Goal: Information Seeking & Learning: Check status

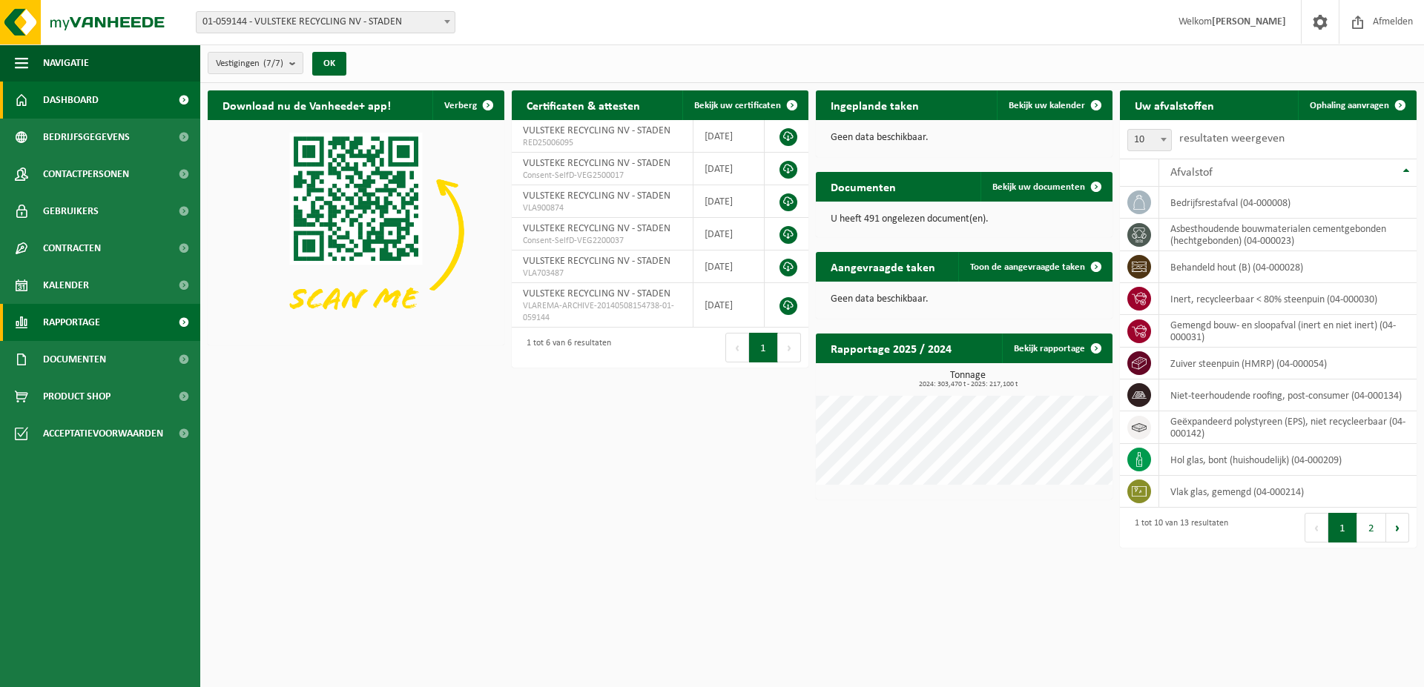
click at [70, 321] on span "Rapportage" at bounding box center [71, 322] width 57 height 37
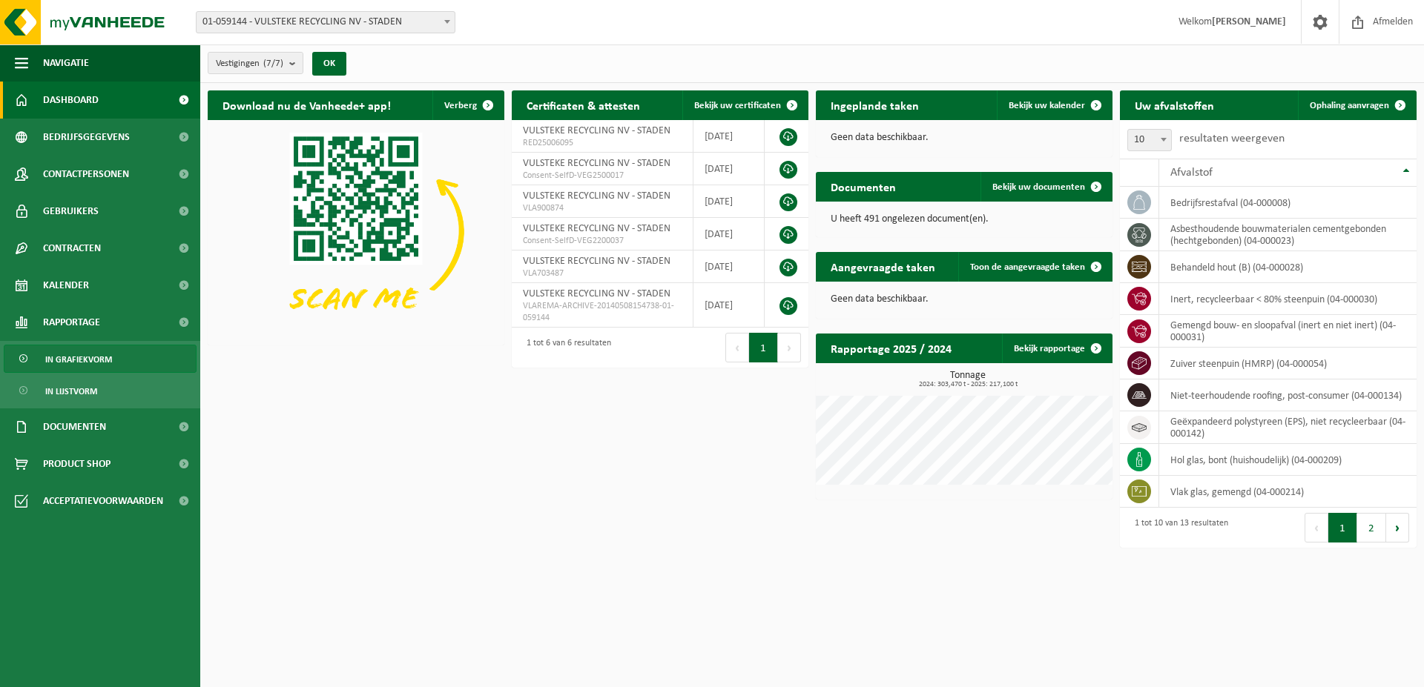
click at [98, 357] on span "In grafiekvorm" at bounding box center [78, 360] width 67 height 28
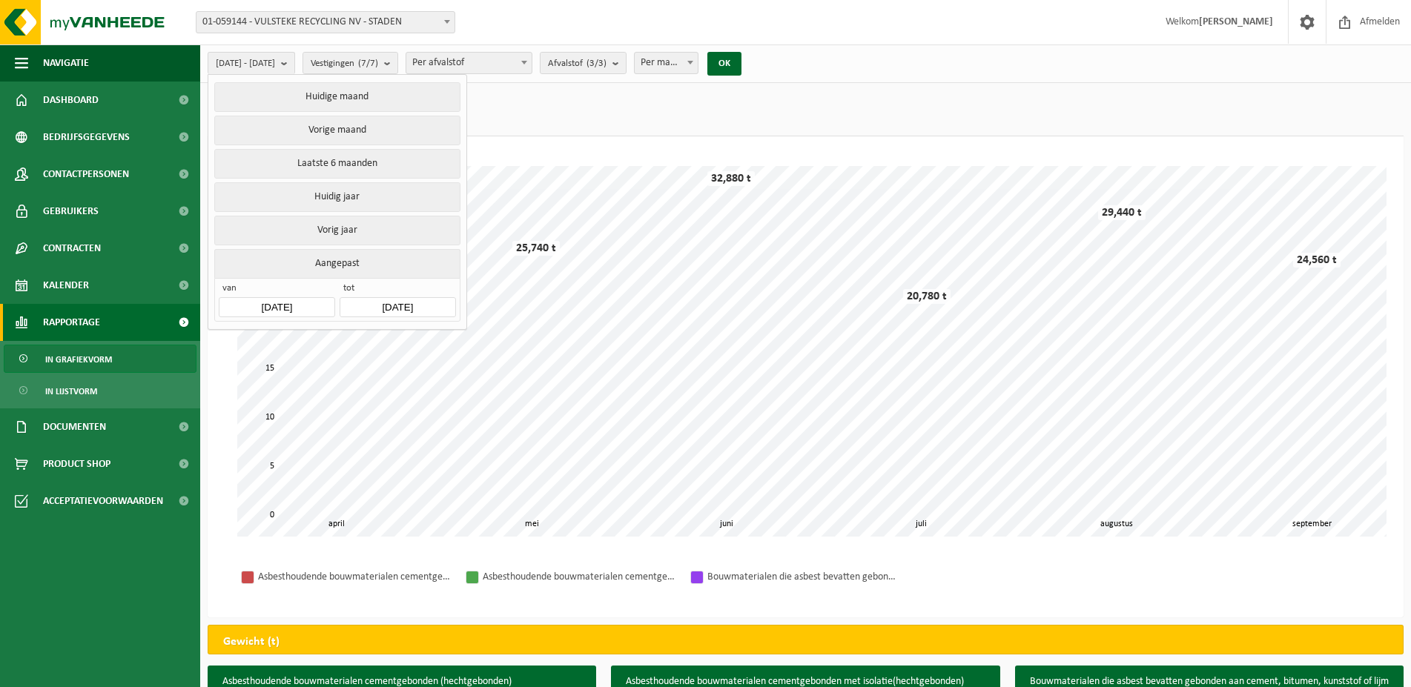
click at [565, 99] on ul "Gewicht (t) (155,020 t) Volume (m³)" at bounding box center [806, 113] width 1196 height 46
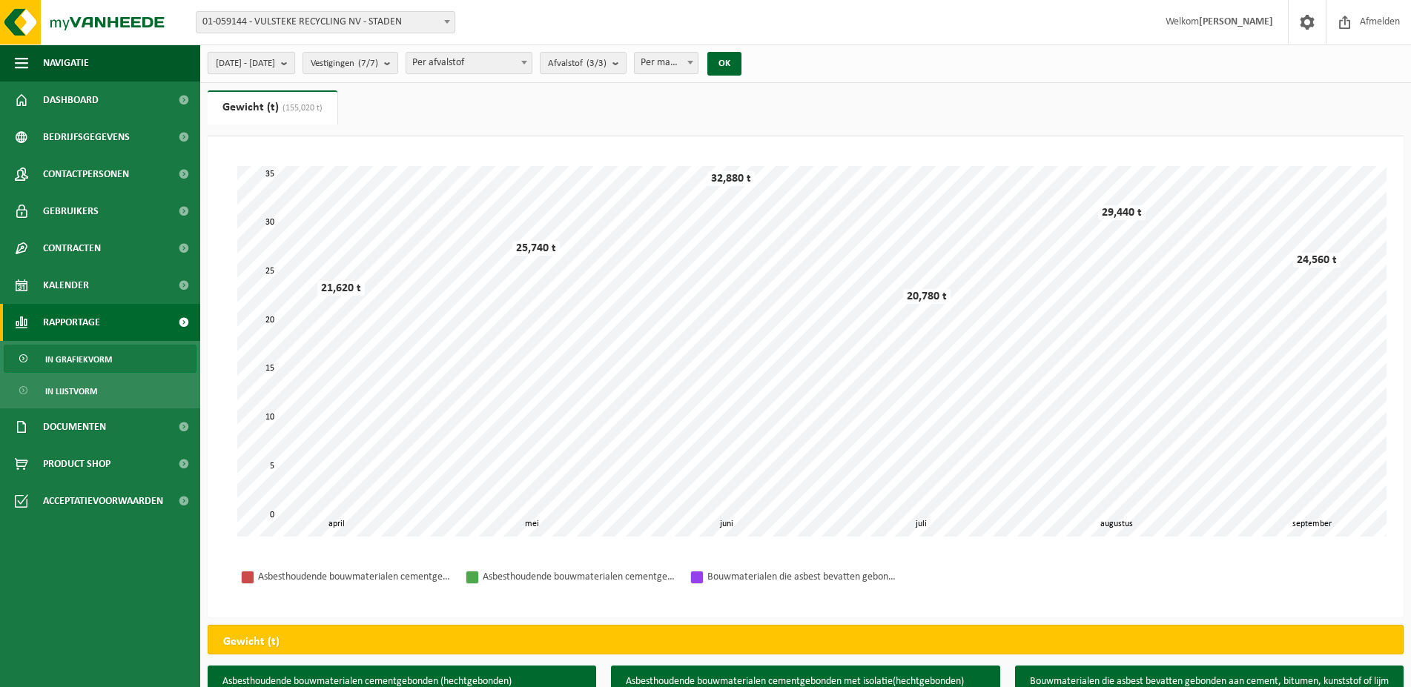
click at [275, 62] on span "[DATE] - [DATE]" at bounding box center [245, 64] width 59 height 22
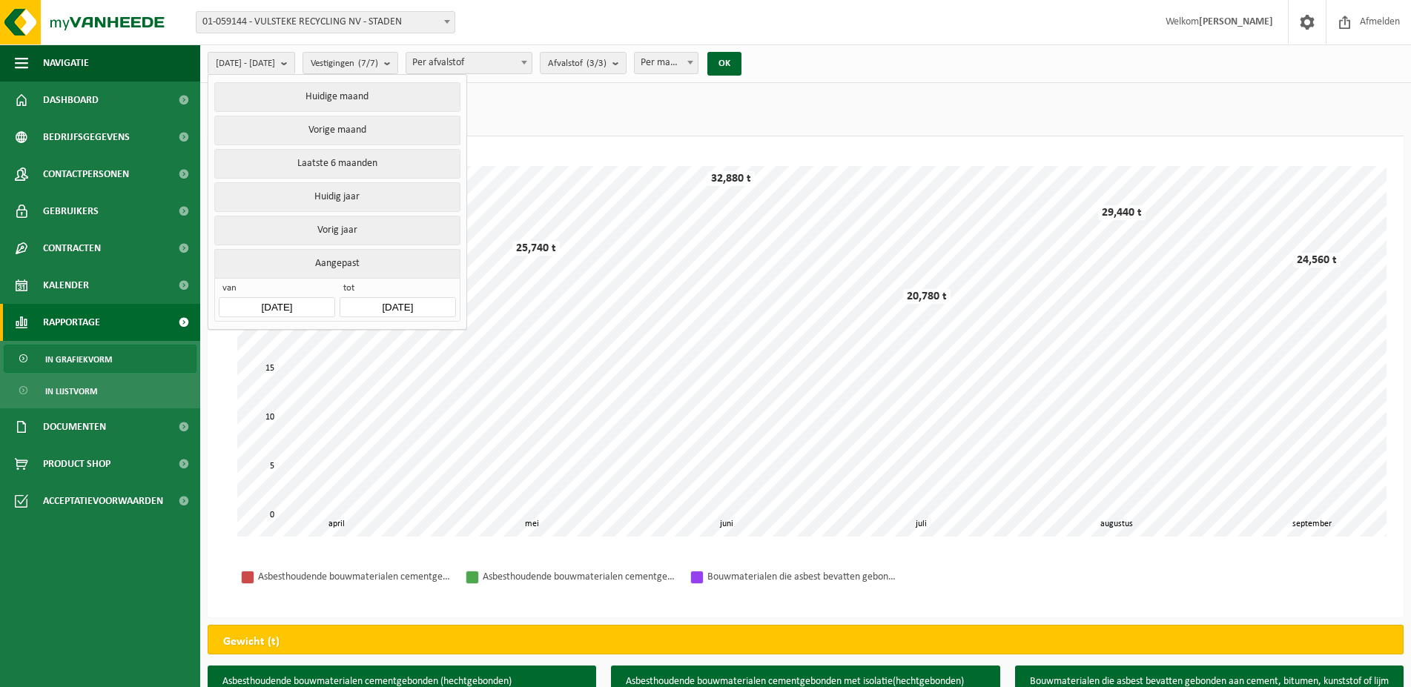
click at [306, 300] on input "2025-04-01" at bounding box center [277, 307] width 116 height 20
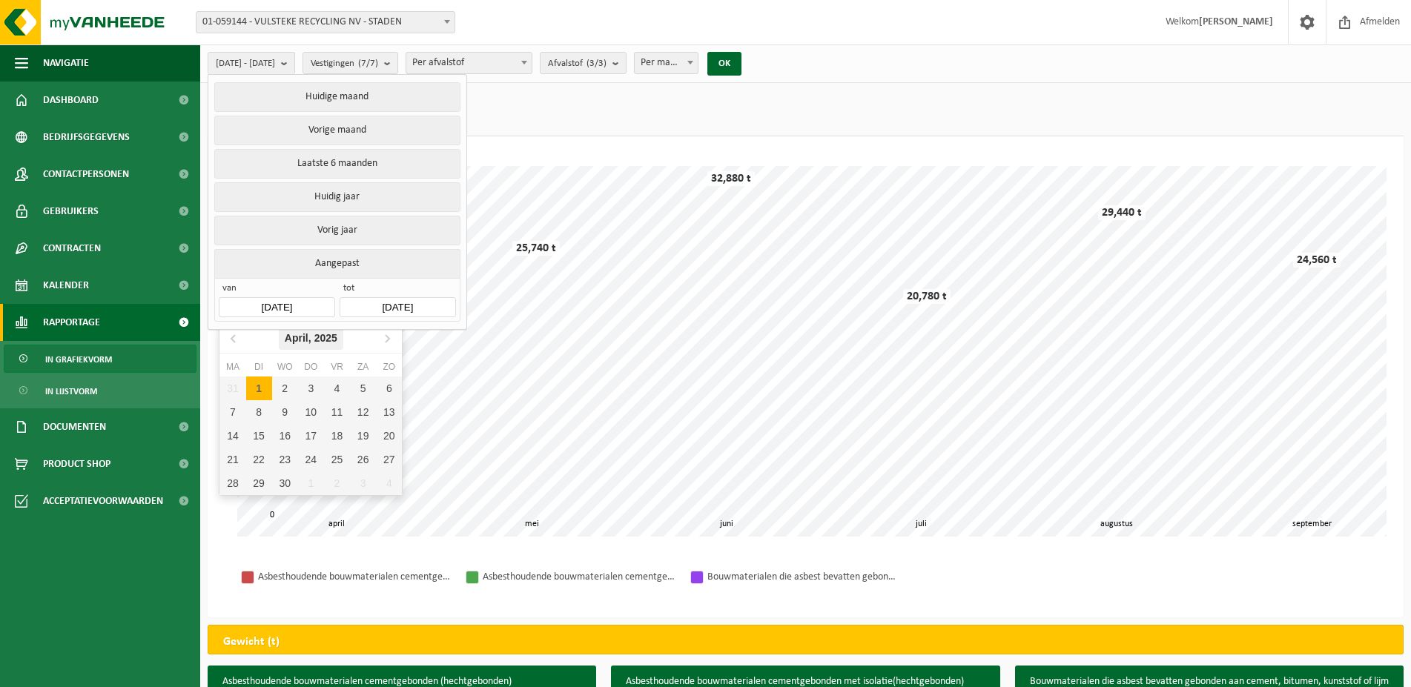
click at [331, 343] on icon "2025" at bounding box center [325, 338] width 23 height 10
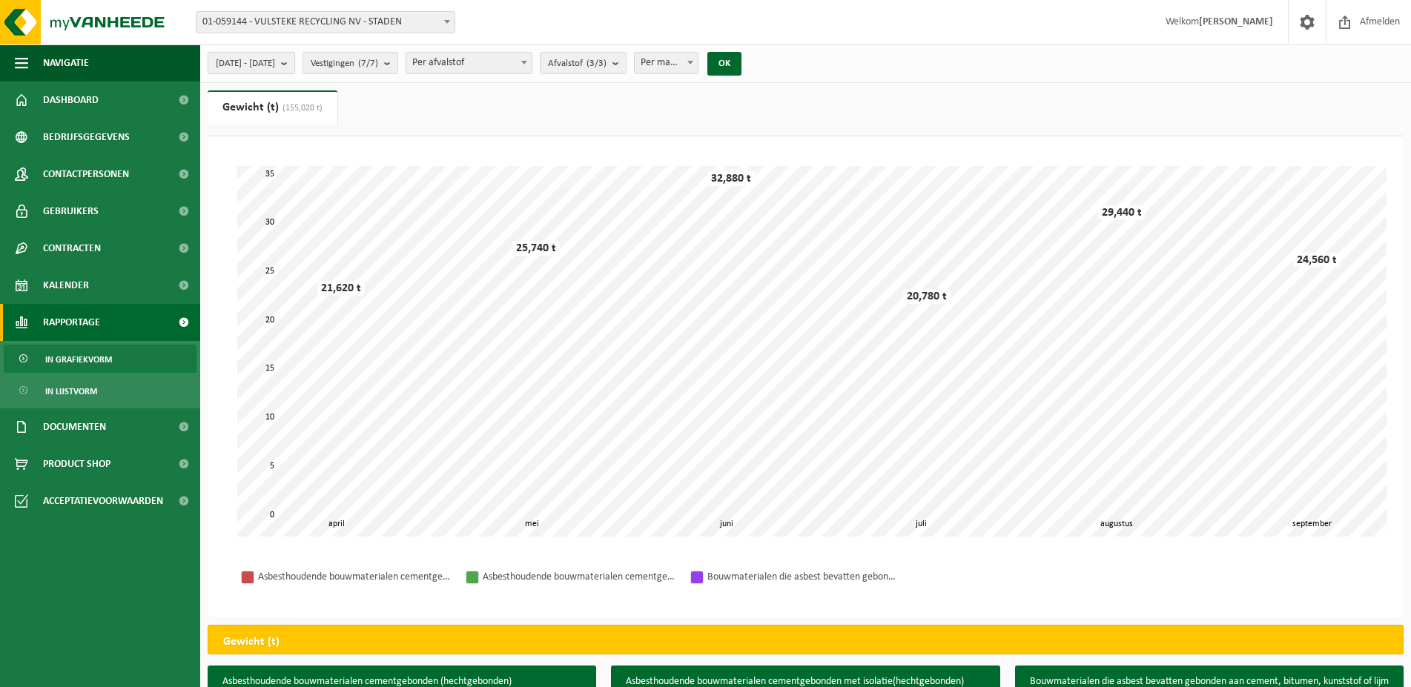
click at [275, 67] on span "2025-04-01 - 2025-09-17" at bounding box center [245, 64] width 59 height 22
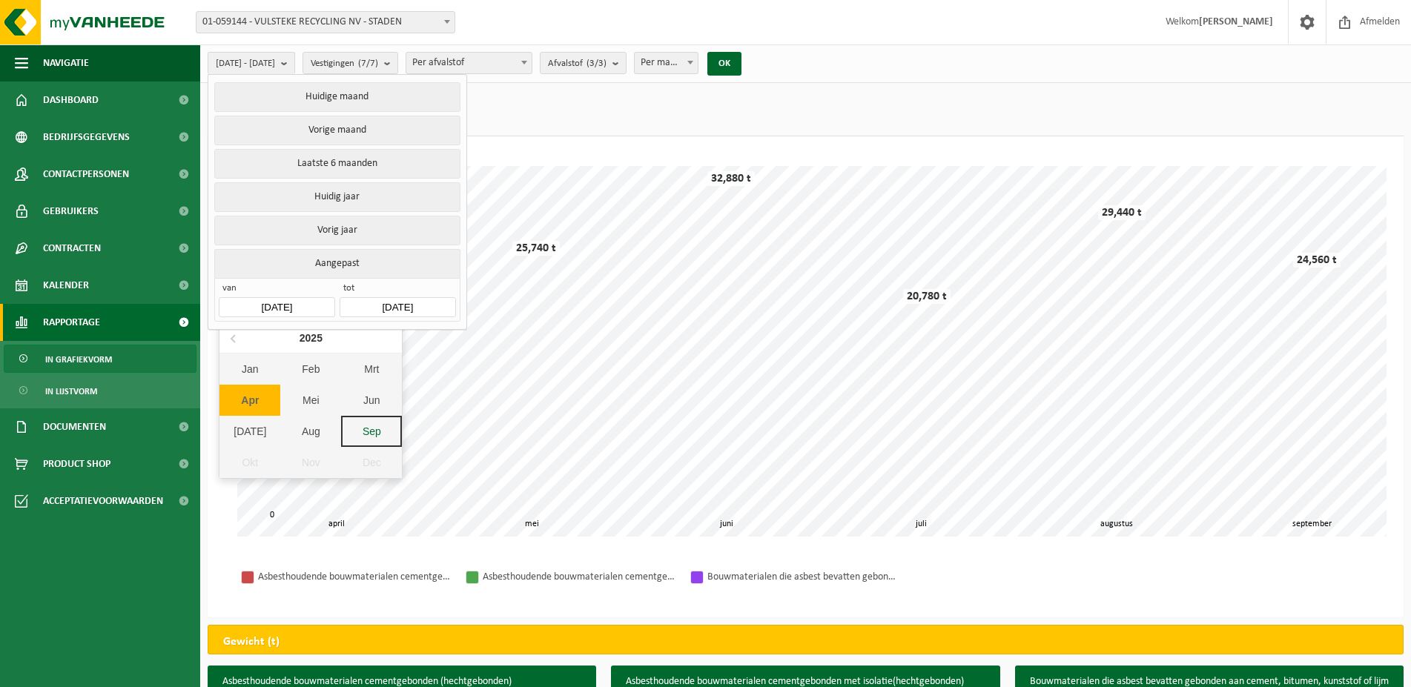
drag, startPoint x: 254, startPoint y: 301, endPoint x: 264, endPoint y: 303, distance: 9.9
click at [258, 303] on input "2025-04-01" at bounding box center [277, 307] width 116 height 20
click at [310, 340] on div "2025" at bounding box center [311, 338] width 35 height 24
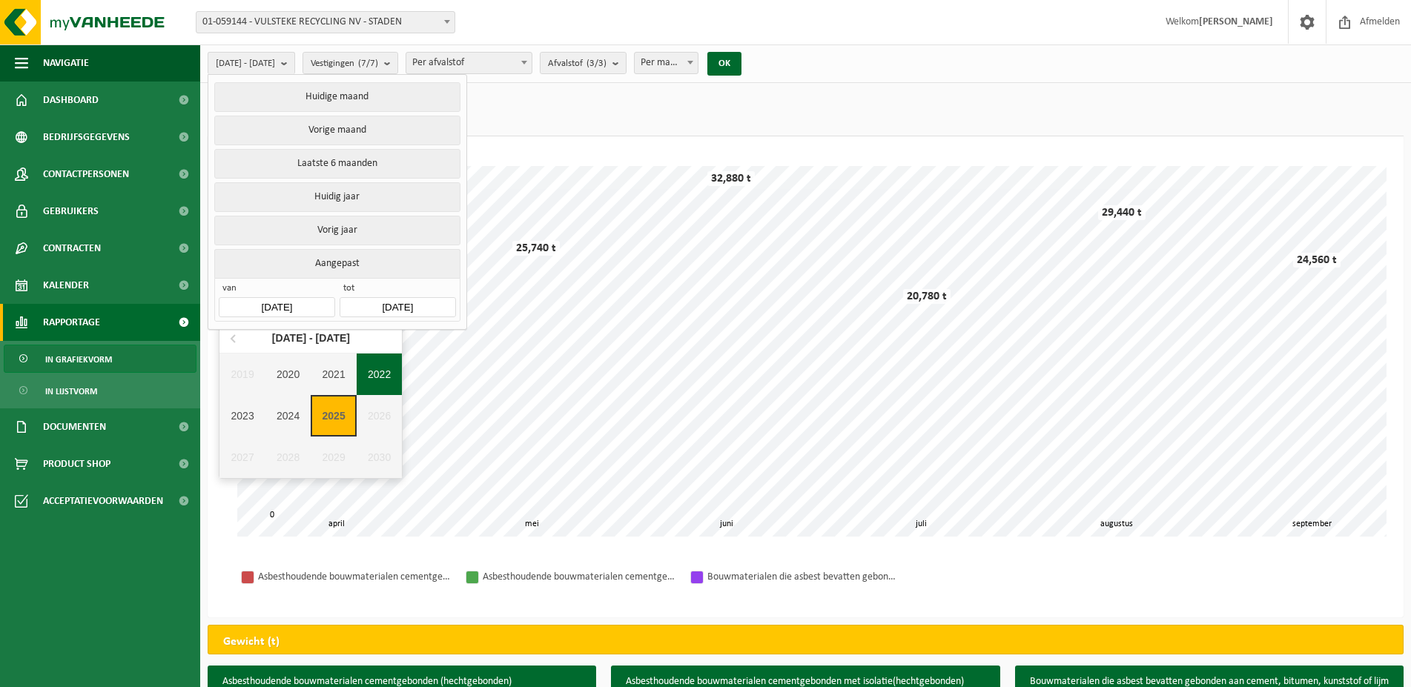
click at [383, 377] on div "2022" at bounding box center [380, 375] width 46 height 42
click at [317, 303] on input "2025-04-01" at bounding box center [277, 307] width 116 height 20
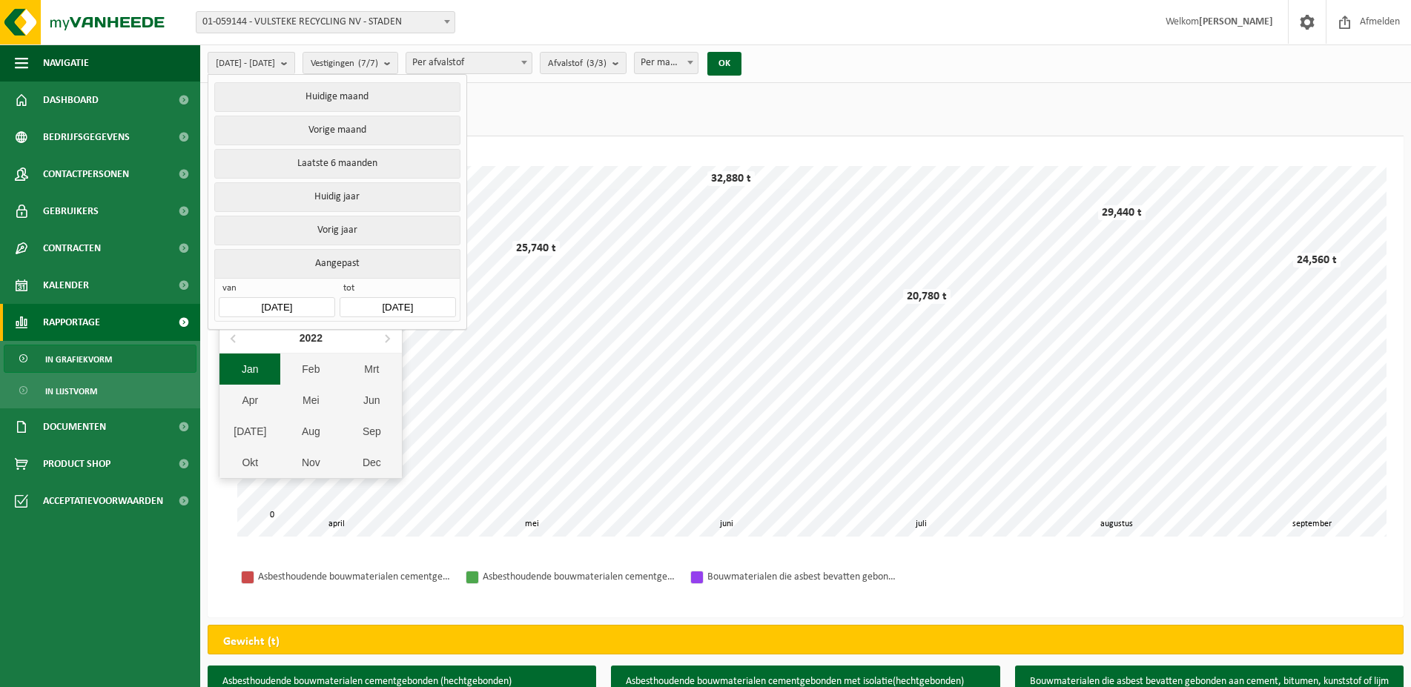
click at [264, 369] on div "Jan" at bounding box center [249, 369] width 61 height 31
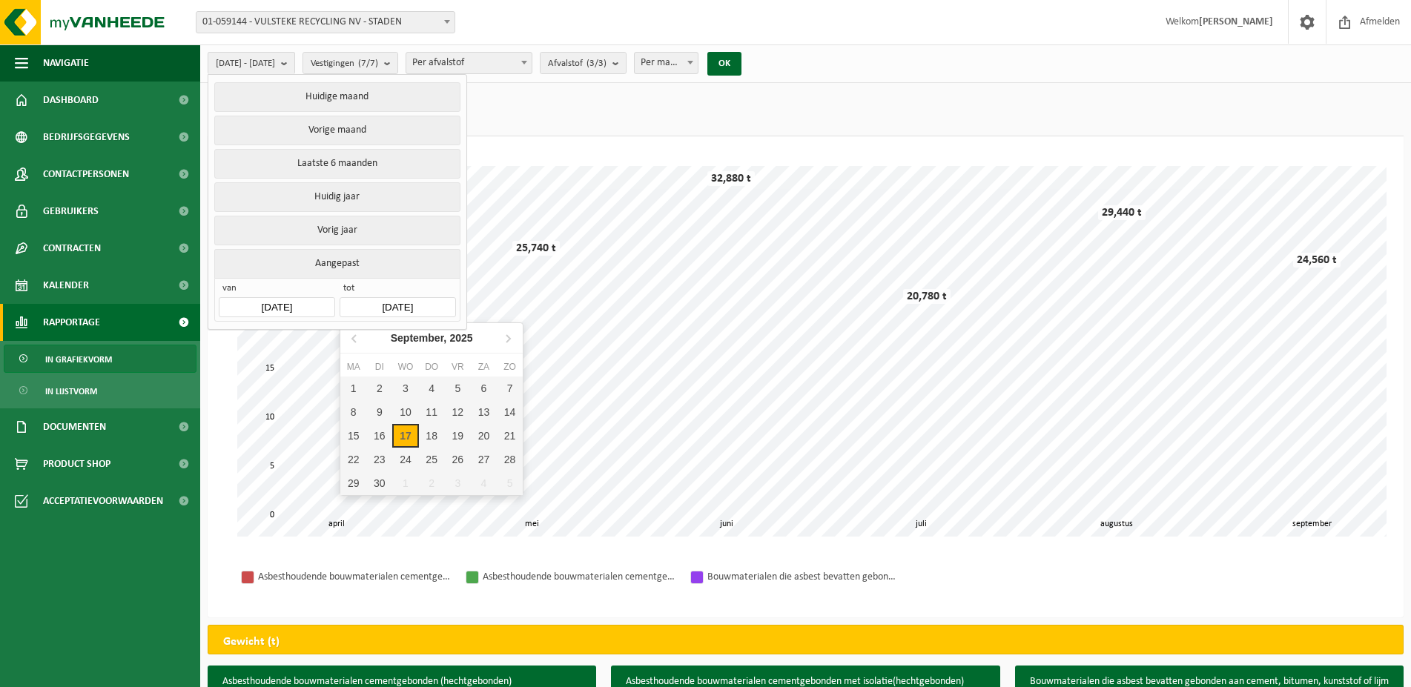
click at [406, 300] on input "[DATE]" at bounding box center [398, 307] width 116 height 20
click at [455, 341] on icon "2025" at bounding box center [460, 338] width 23 height 10
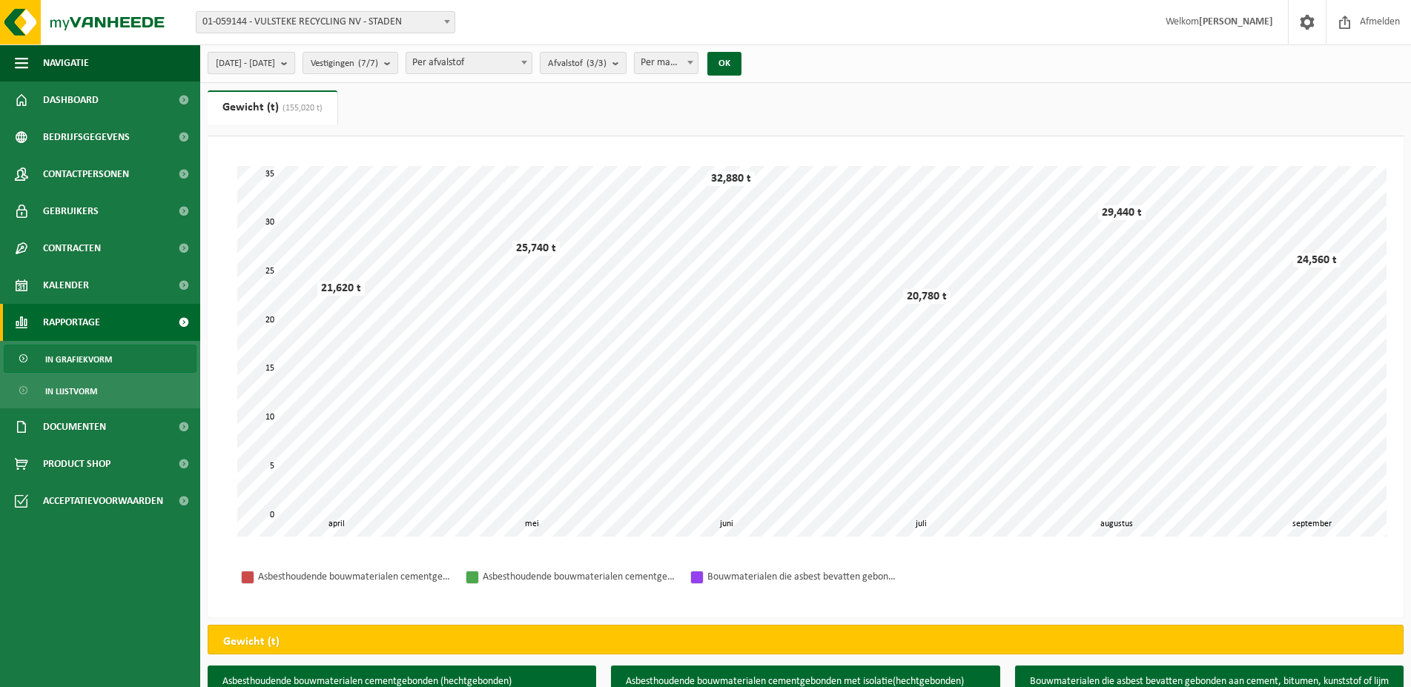
click at [294, 61] on b "submit" at bounding box center [287, 63] width 13 height 21
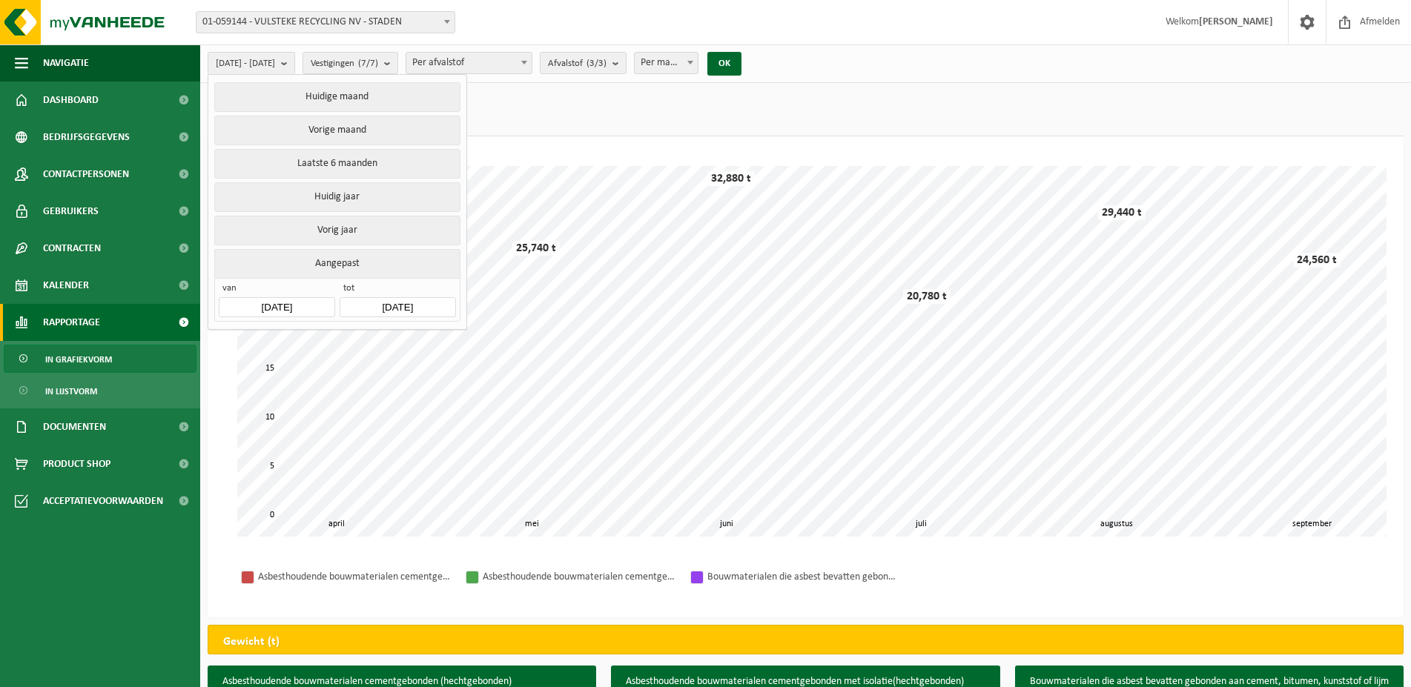
click at [390, 304] on input "[DATE]" at bounding box center [398, 307] width 116 height 20
click at [437, 338] on div "2025" at bounding box center [432, 338] width 35 height 24
click at [407, 306] on input "[DATE]" at bounding box center [398, 307] width 116 height 20
click at [412, 304] on input "[DATE]" at bounding box center [398, 307] width 116 height 20
click at [424, 300] on input "[DATE]" at bounding box center [398, 307] width 116 height 20
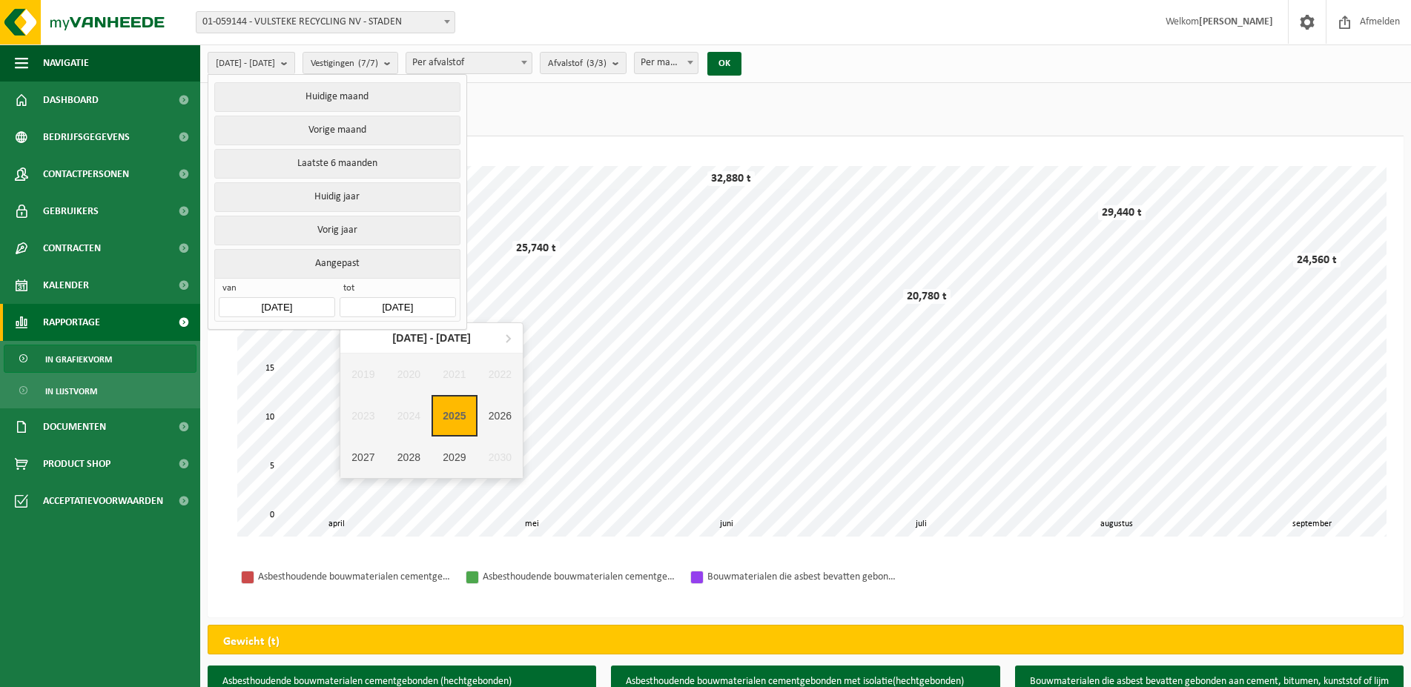
click at [431, 302] on input "[DATE]" at bounding box center [398, 307] width 116 height 20
click at [742, 63] on button "OK" at bounding box center [724, 64] width 34 height 24
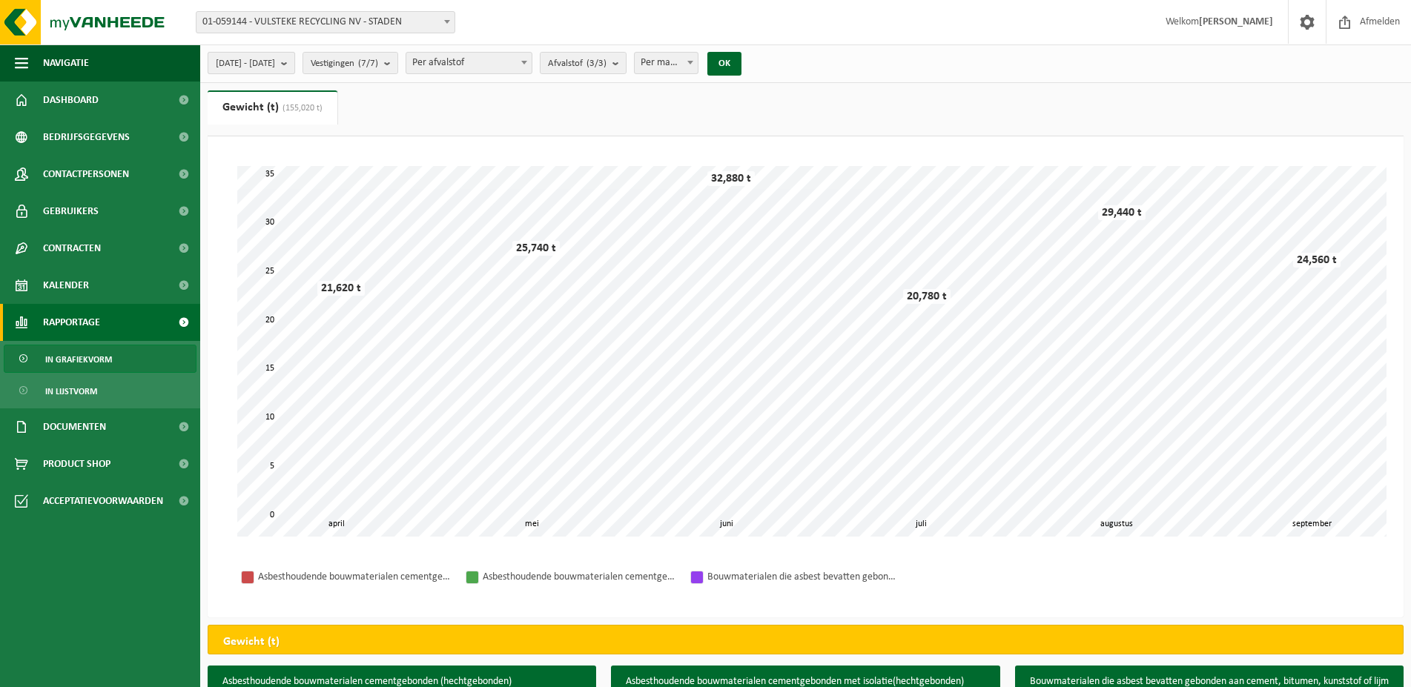
click at [275, 70] on span "2025-04-01 - 2025-09-17" at bounding box center [245, 64] width 59 height 22
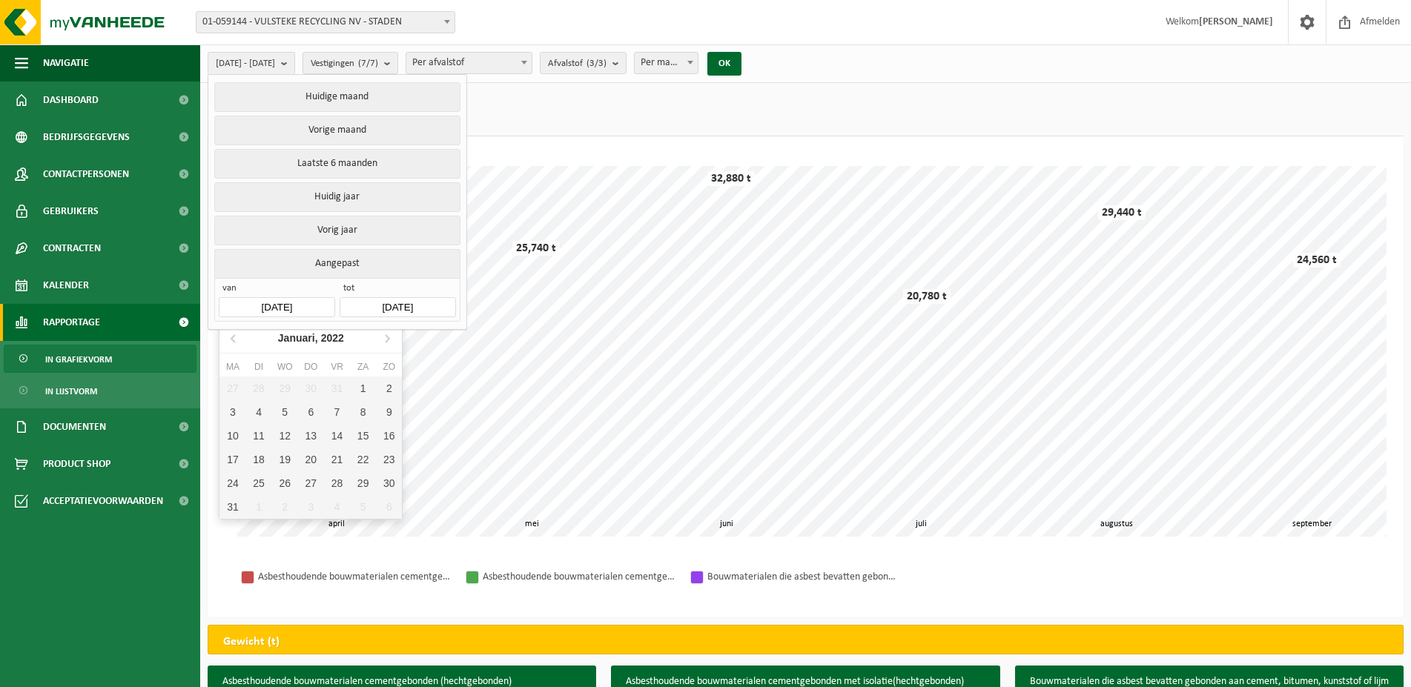
click at [310, 297] on input "2025-04-01" at bounding box center [277, 307] width 116 height 20
click at [323, 342] on icon "2022" at bounding box center [332, 338] width 23 height 10
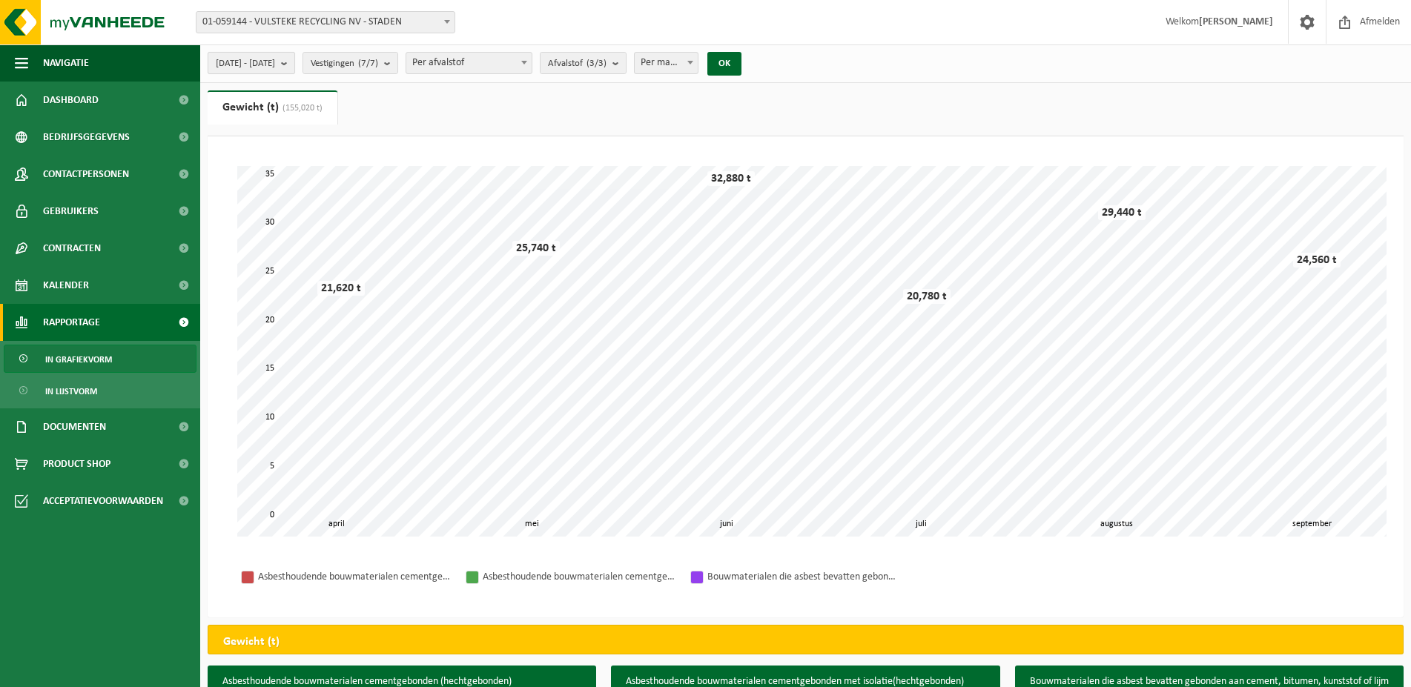
click at [275, 68] on span "2025-04-01 - 2025-09-17" at bounding box center [245, 64] width 59 height 22
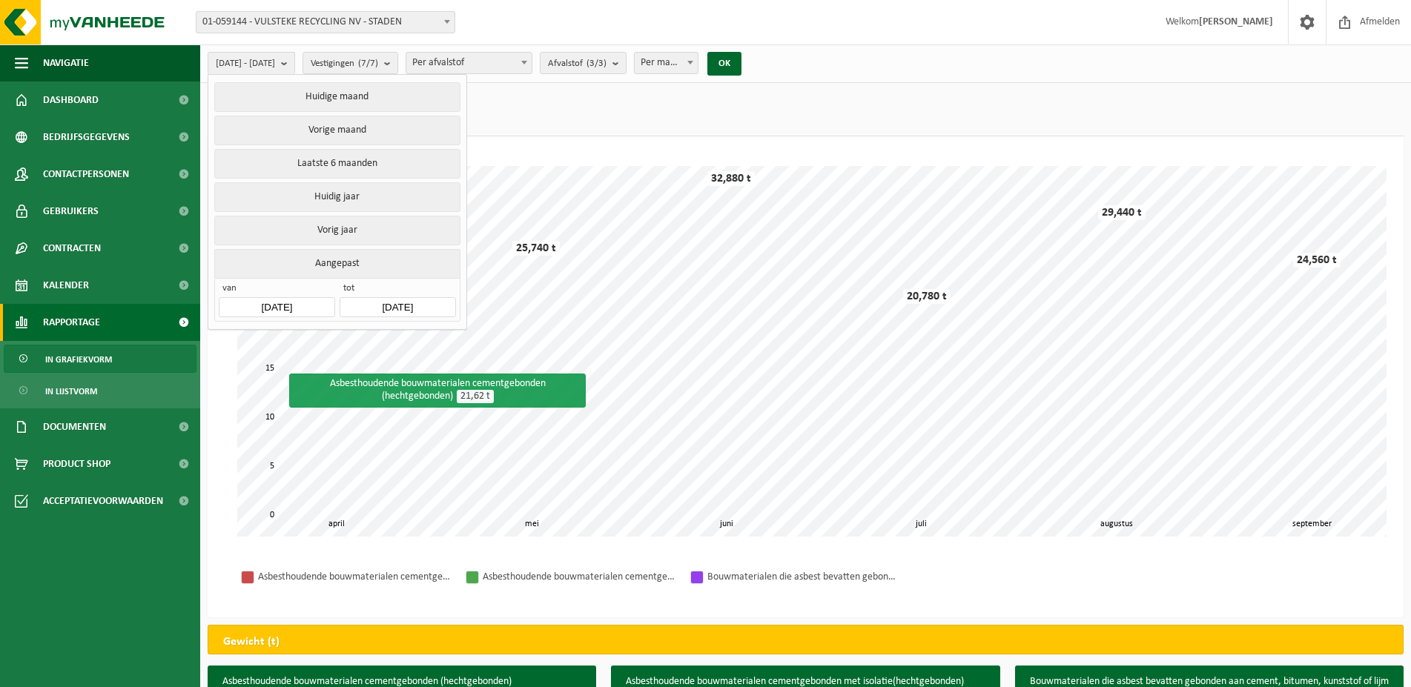
click at [287, 306] on input "2025-04-01" at bounding box center [277, 307] width 116 height 20
click at [255, 366] on div "Jan" at bounding box center [249, 369] width 61 height 31
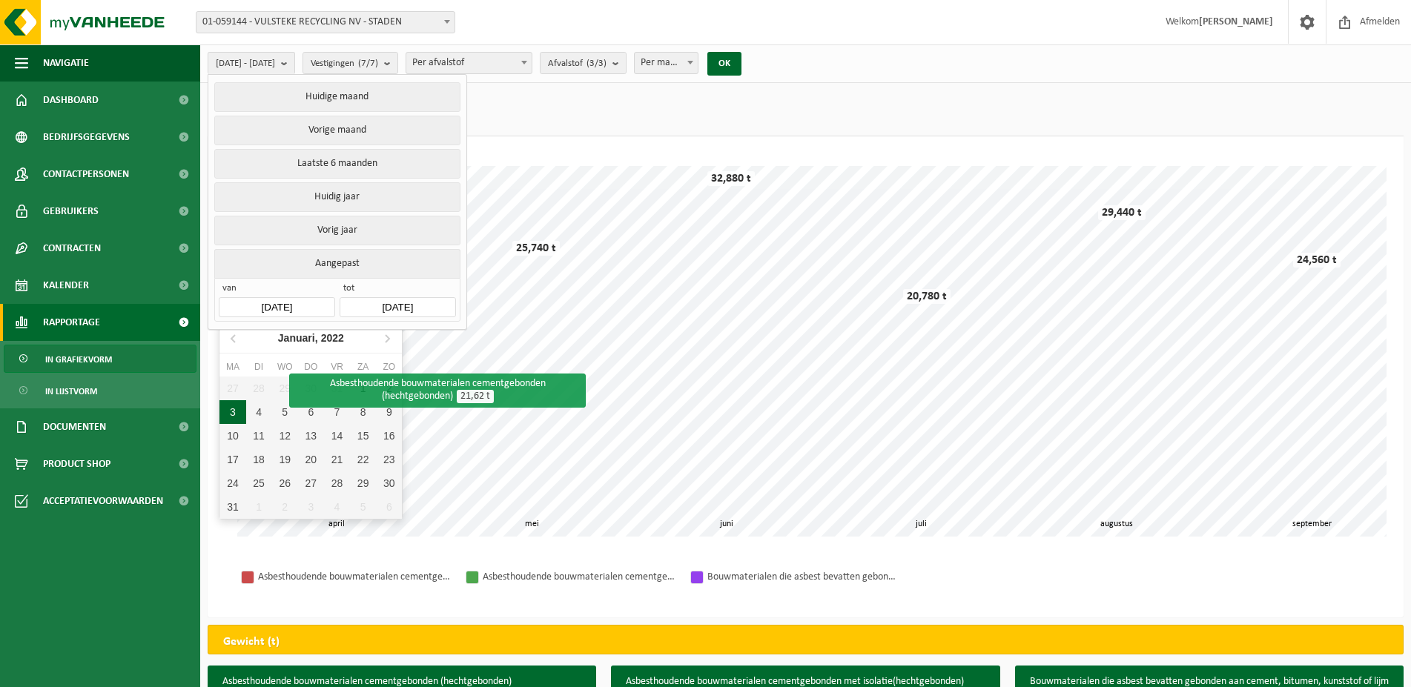
click at [233, 411] on div "3" at bounding box center [232, 412] width 26 height 24
type input "[DATE]"
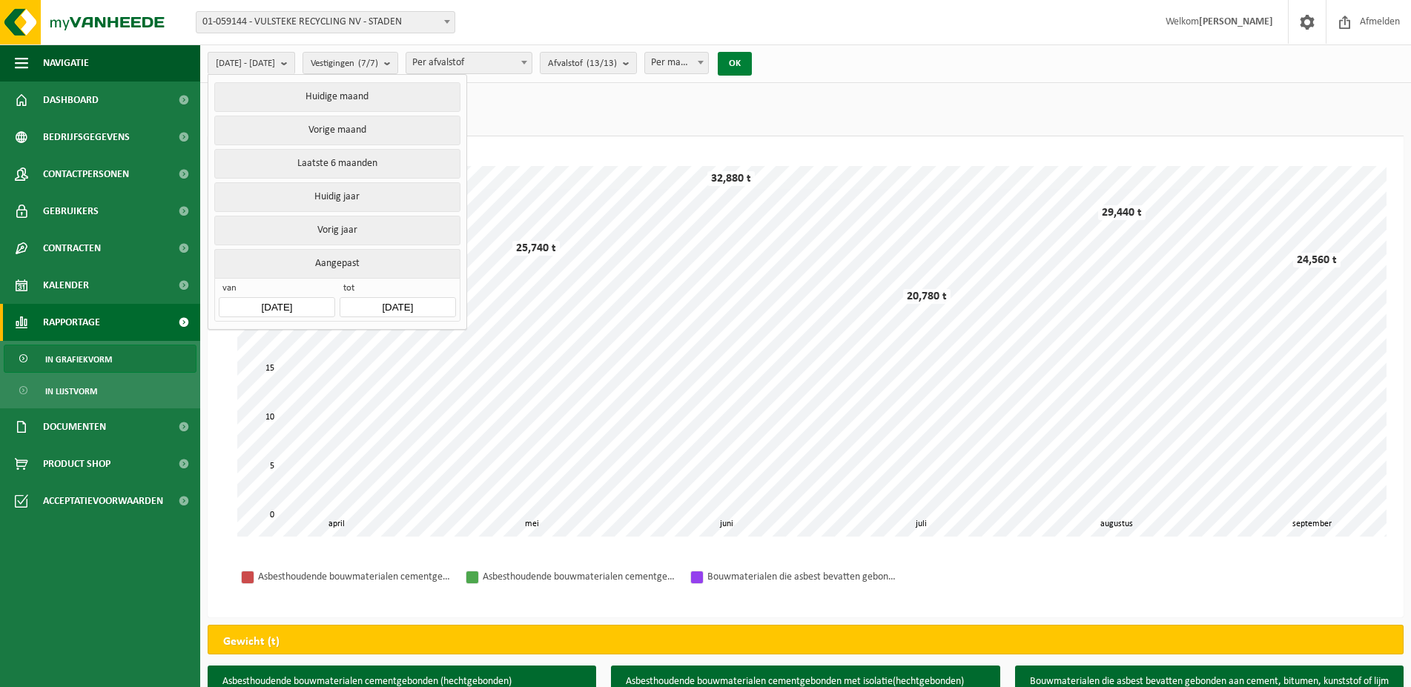
click at [752, 65] on button "OK" at bounding box center [735, 64] width 34 height 24
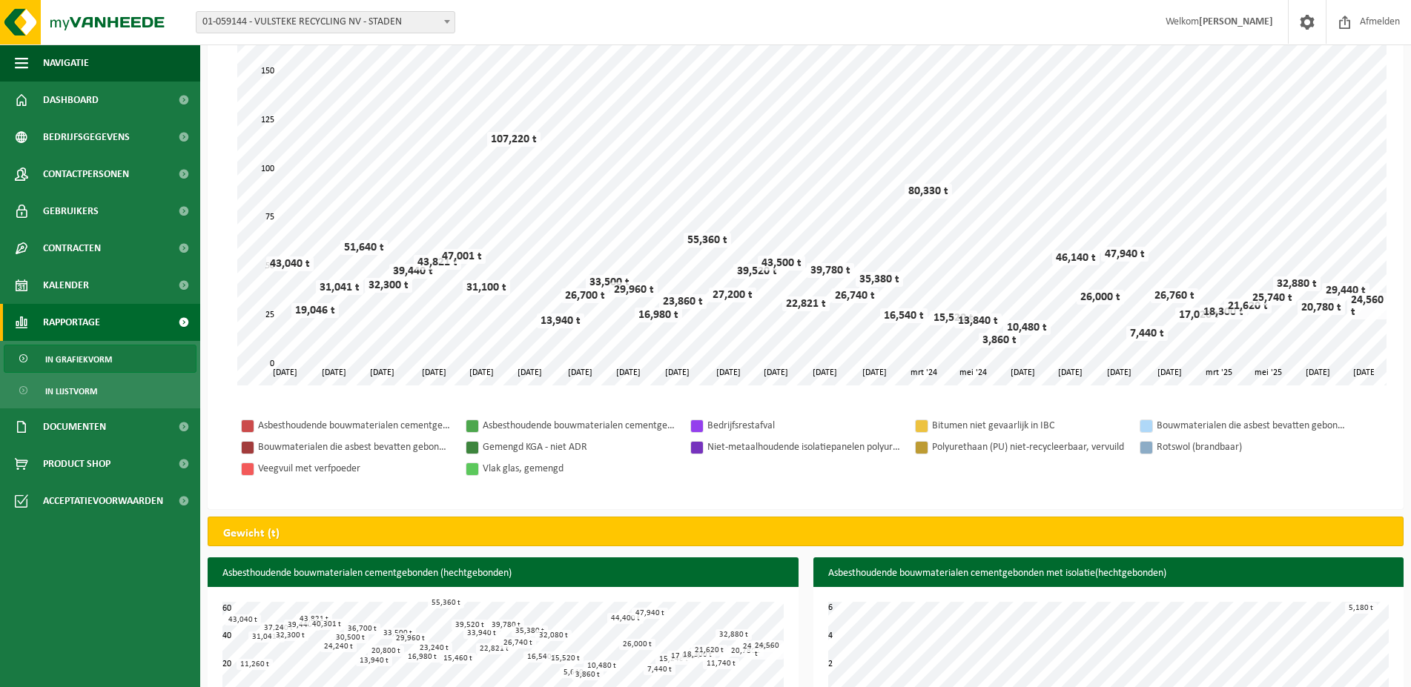
scroll to position [227, 0]
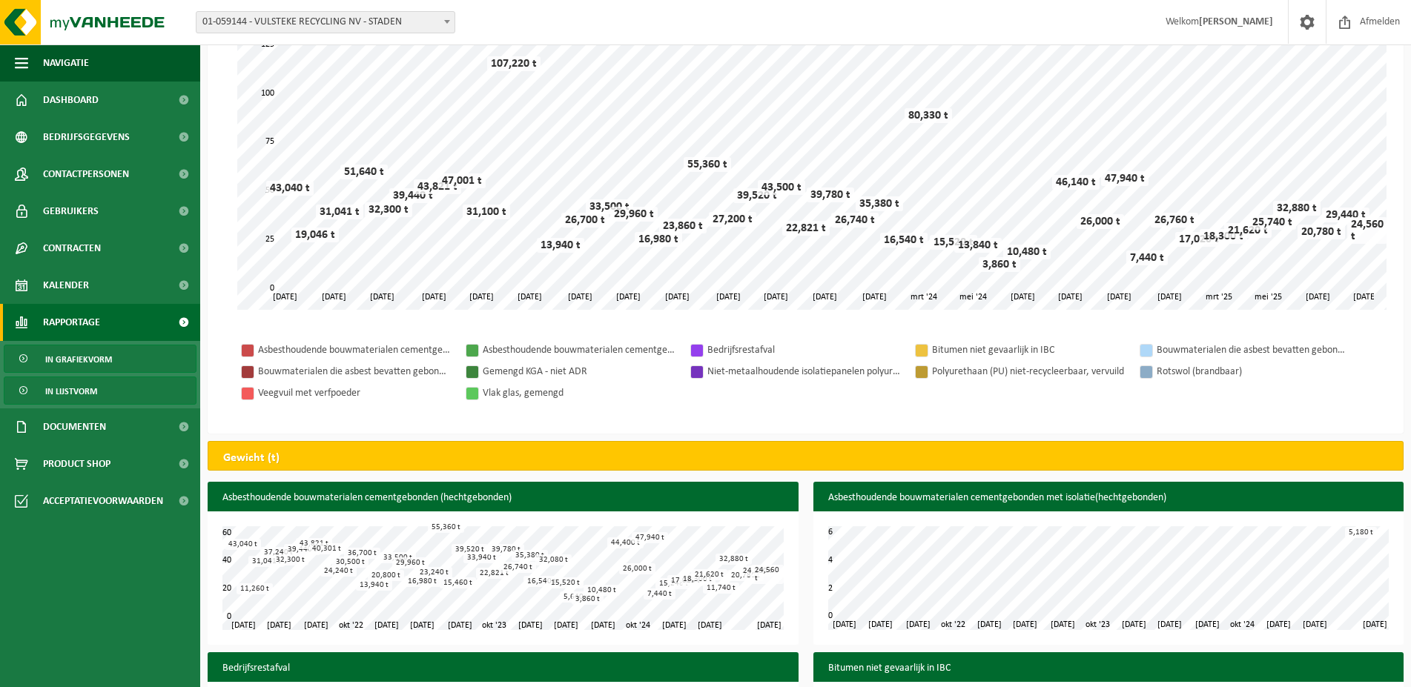
click at [71, 386] on span "In lijstvorm" at bounding box center [71, 391] width 52 height 28
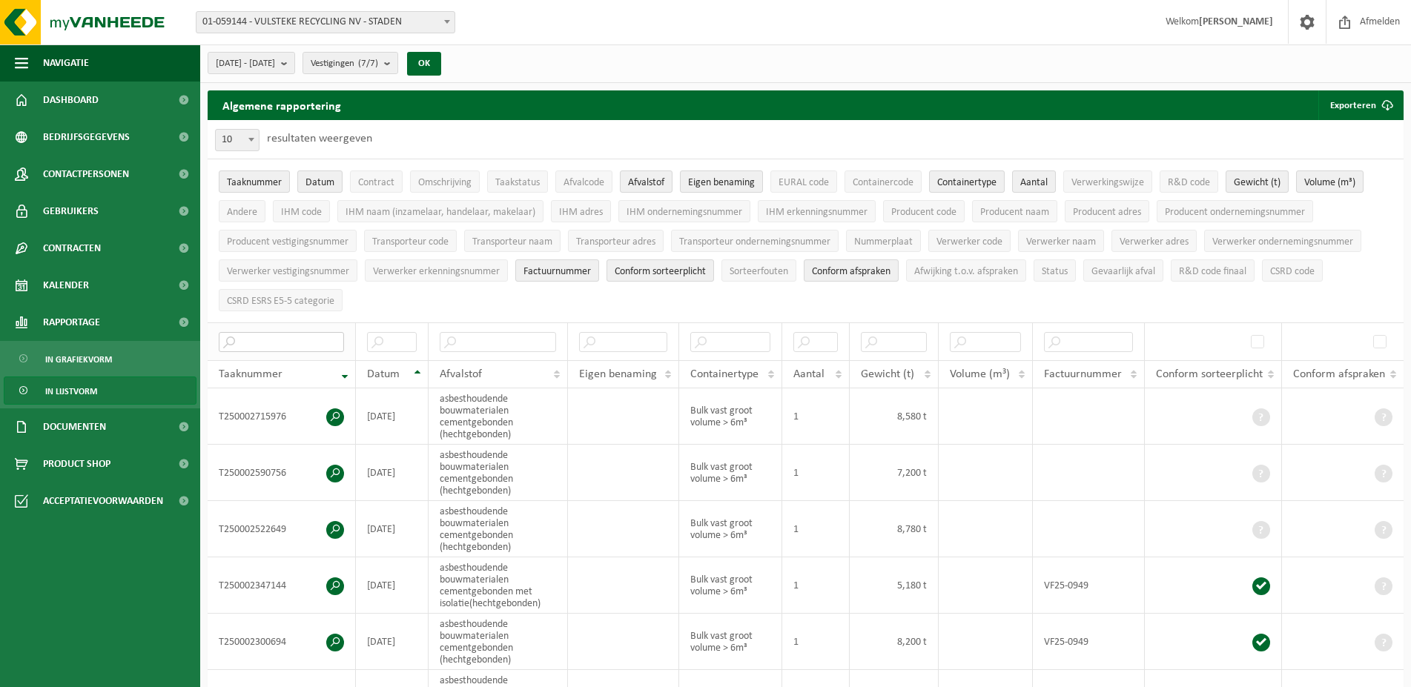
click at [280, 341] on input "text" at bounding box center [281, 342] width 125 height 20
click at [479, 334] on input "text" at bounding box center [498, 342] width 116 height 20
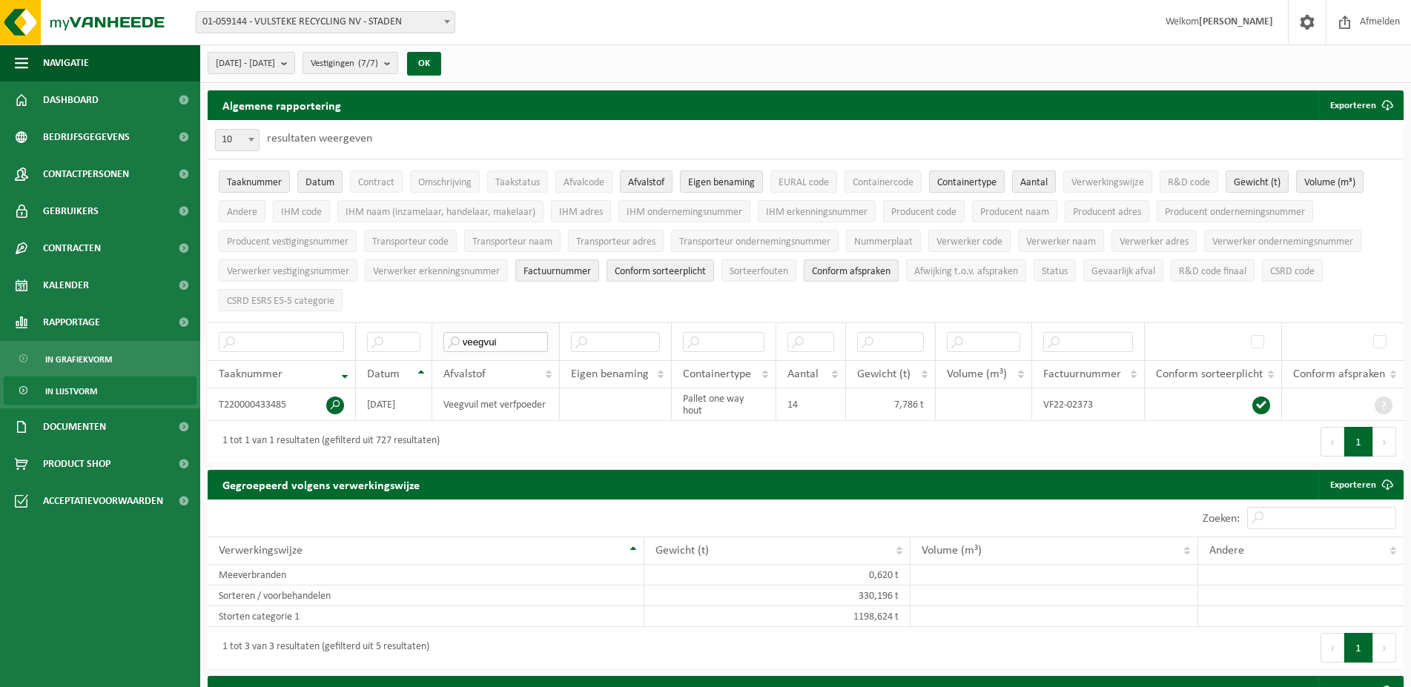
type input "veegvuil"
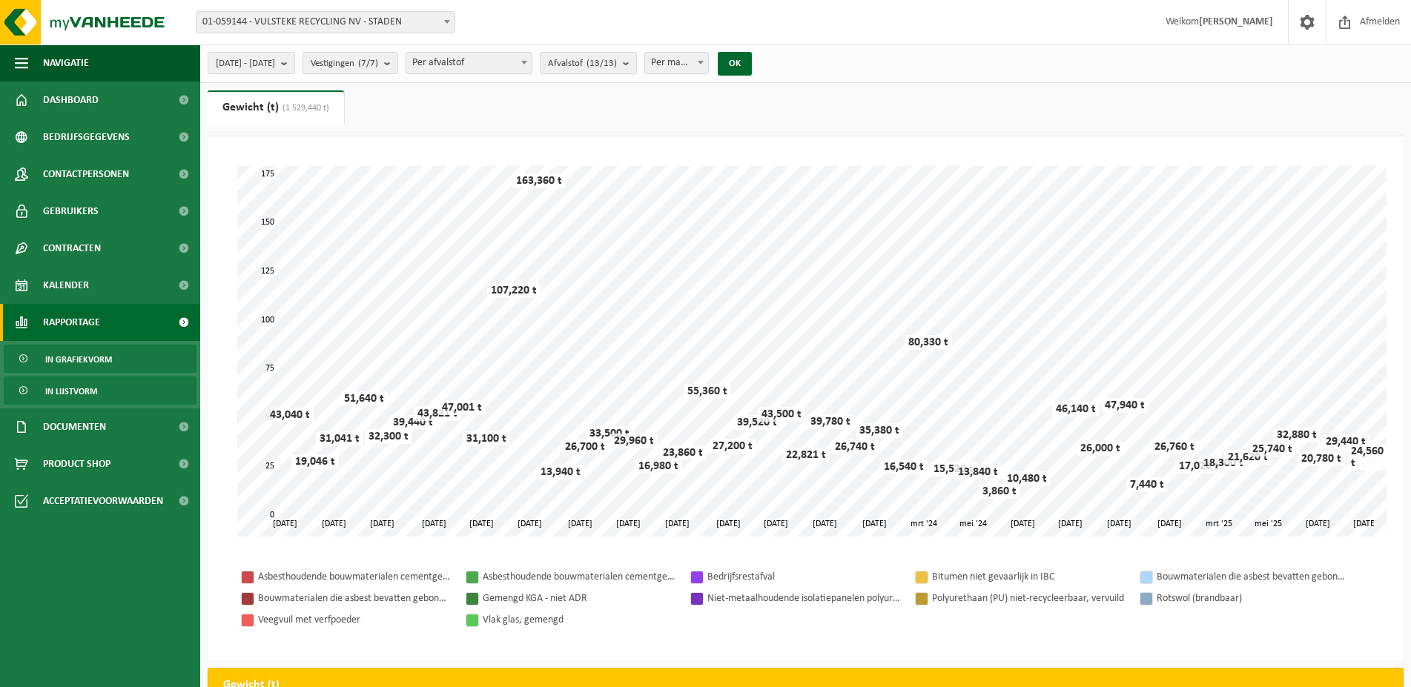
click at [98, 381] on link "In lijstvorm" at bounding box center [100, 391] width 193 height 28
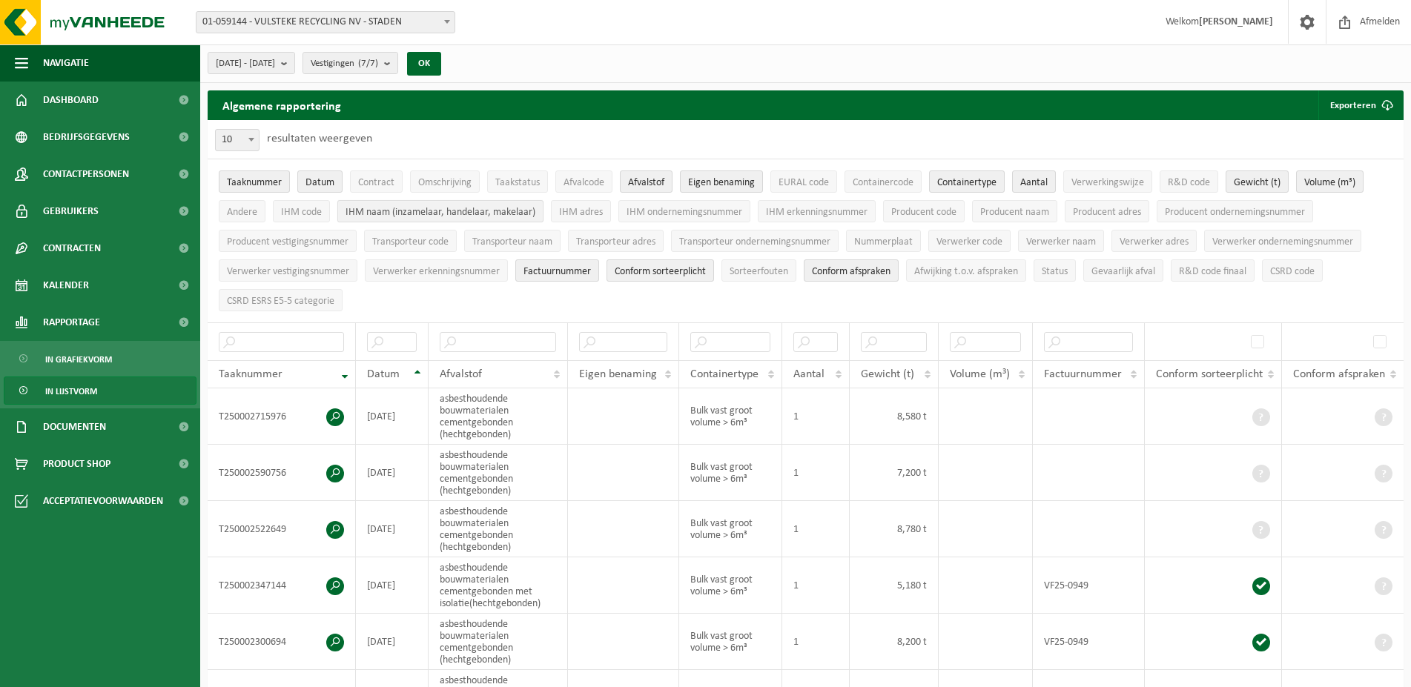
click at [369, 214] on span "IHM naam (inzamelaar, handelaar, makelaar)" at bounding box center [441, 212] width 190 height 11
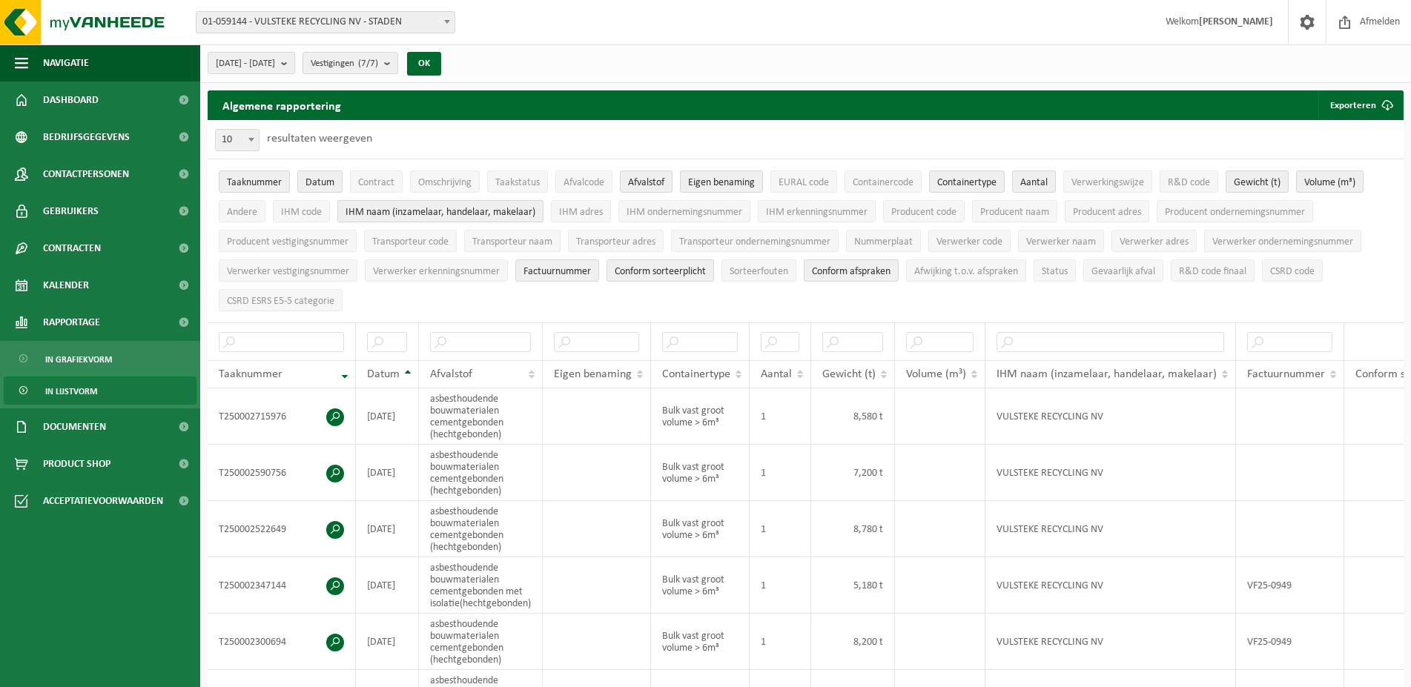
click at [464, 213] on span "IHM naam (inzamelaar, handelaar, makelaar)" at bounding box center [441, 212] width 190 height 11
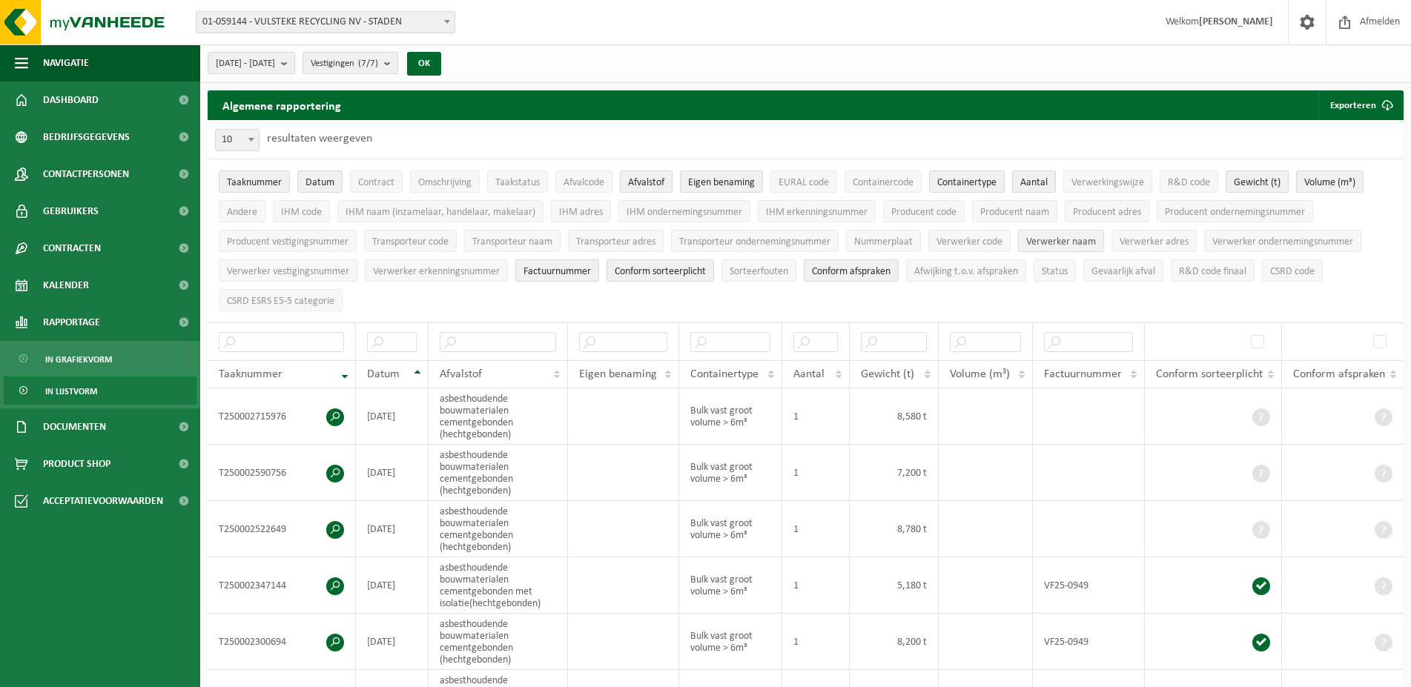
click at [1066, 238] on span "Verwerker naam" at bounding box center [1061, 242] width 70 height 11
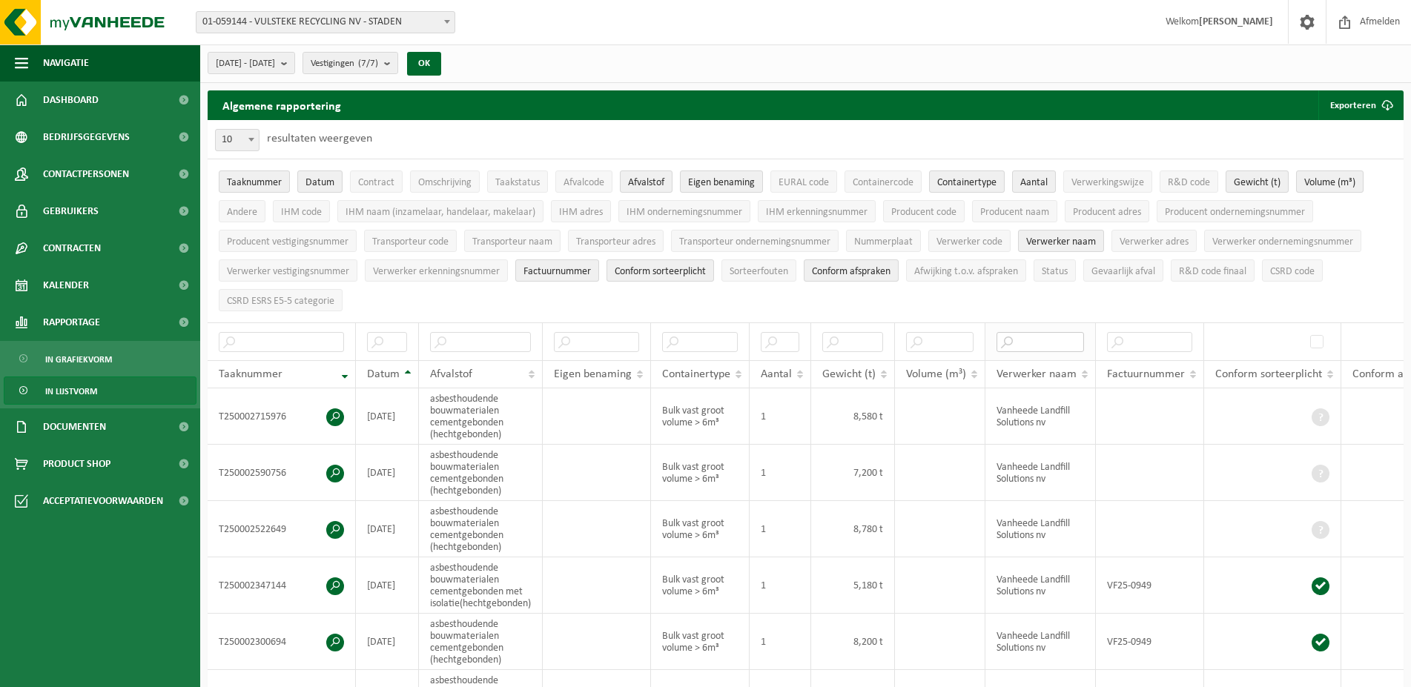
click at [1054, 345] on input "text" at bounding box center [1040, 342] width 87 height 20
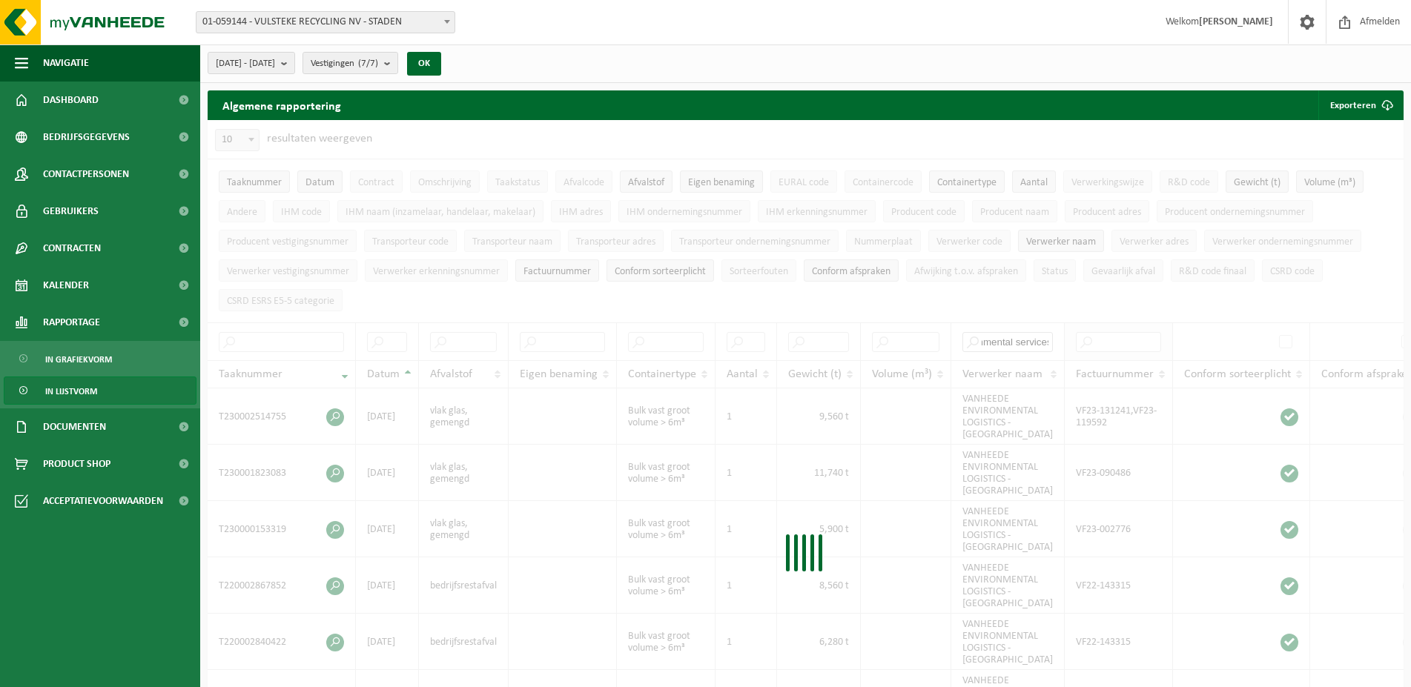
scroll to position [0, 82]
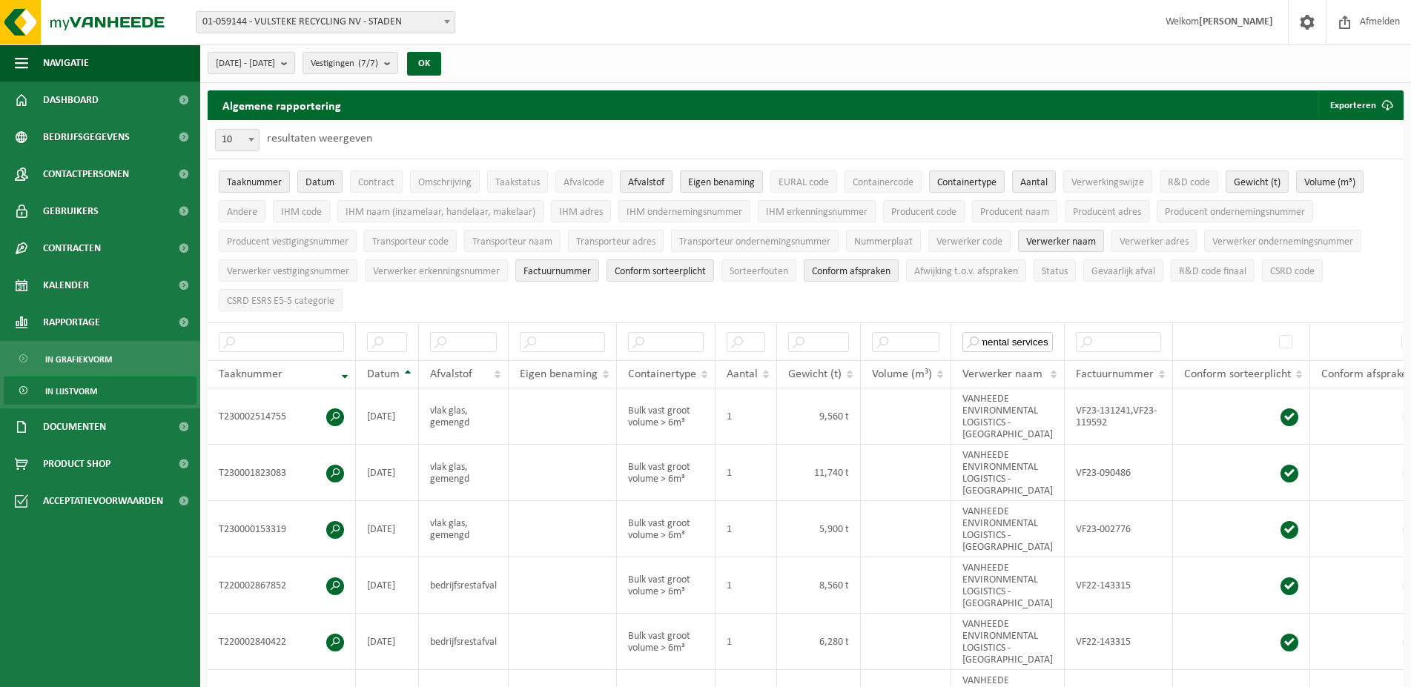
type input "vanheede environmental services"
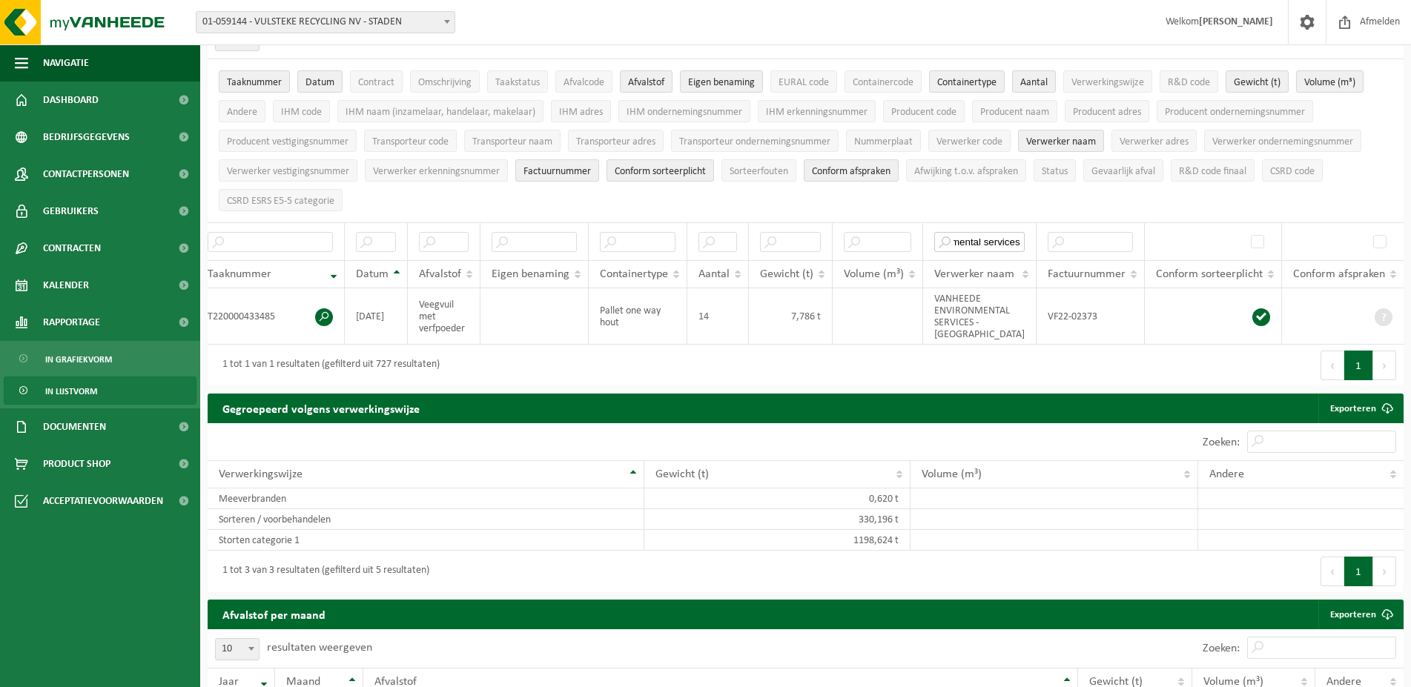
scroll to position [0, 0]
